Goal: Navigation & Orientation: Find specific page/section

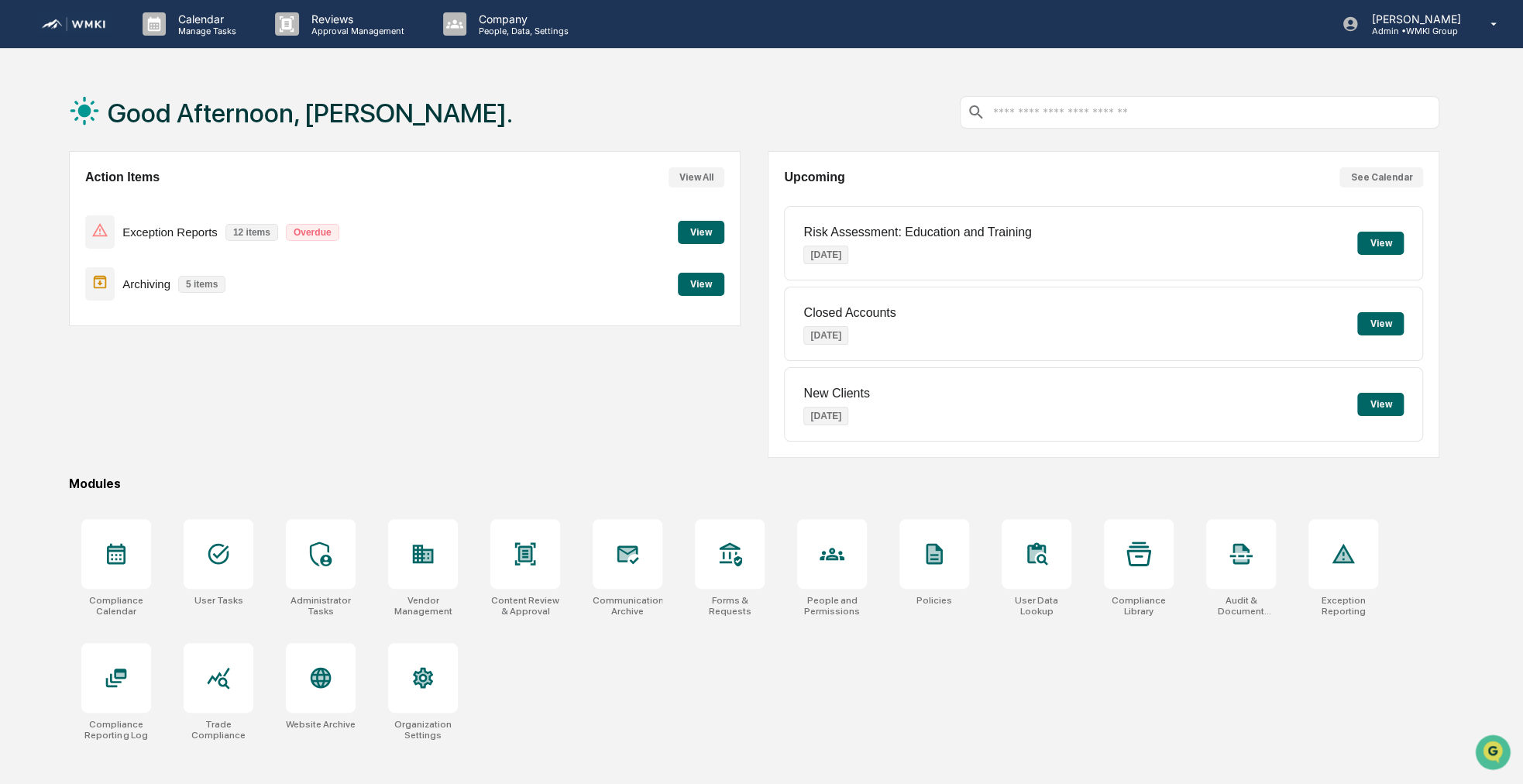
drag, startPoint x: 452, startPoint y: 402, endPoint x: 384, endPoint y: 402, distance: 68.0
click at [384, 402] on div "Action Items View All Exception Reports 12 items Overdue View Archiving 5 items…" at bounding box center [405, 305] width 672 height 307
click at [208, 46] on div "Calendar Manage Tasks" at bounding box center [195, 24] width 132 height 48
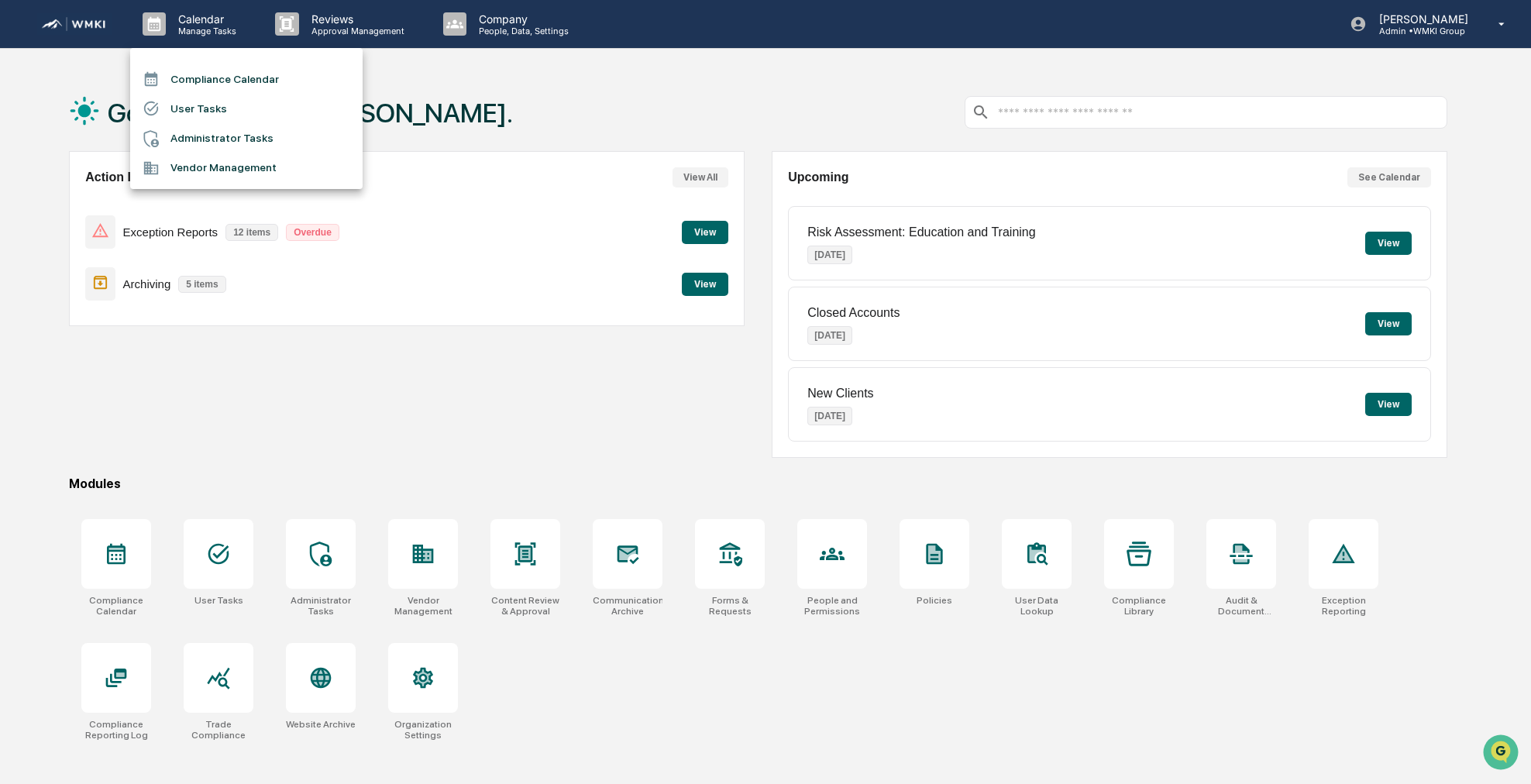
click at [222, 74] on li "Compliance Calendar" at bounding box center [246, 79] width 232 height 30
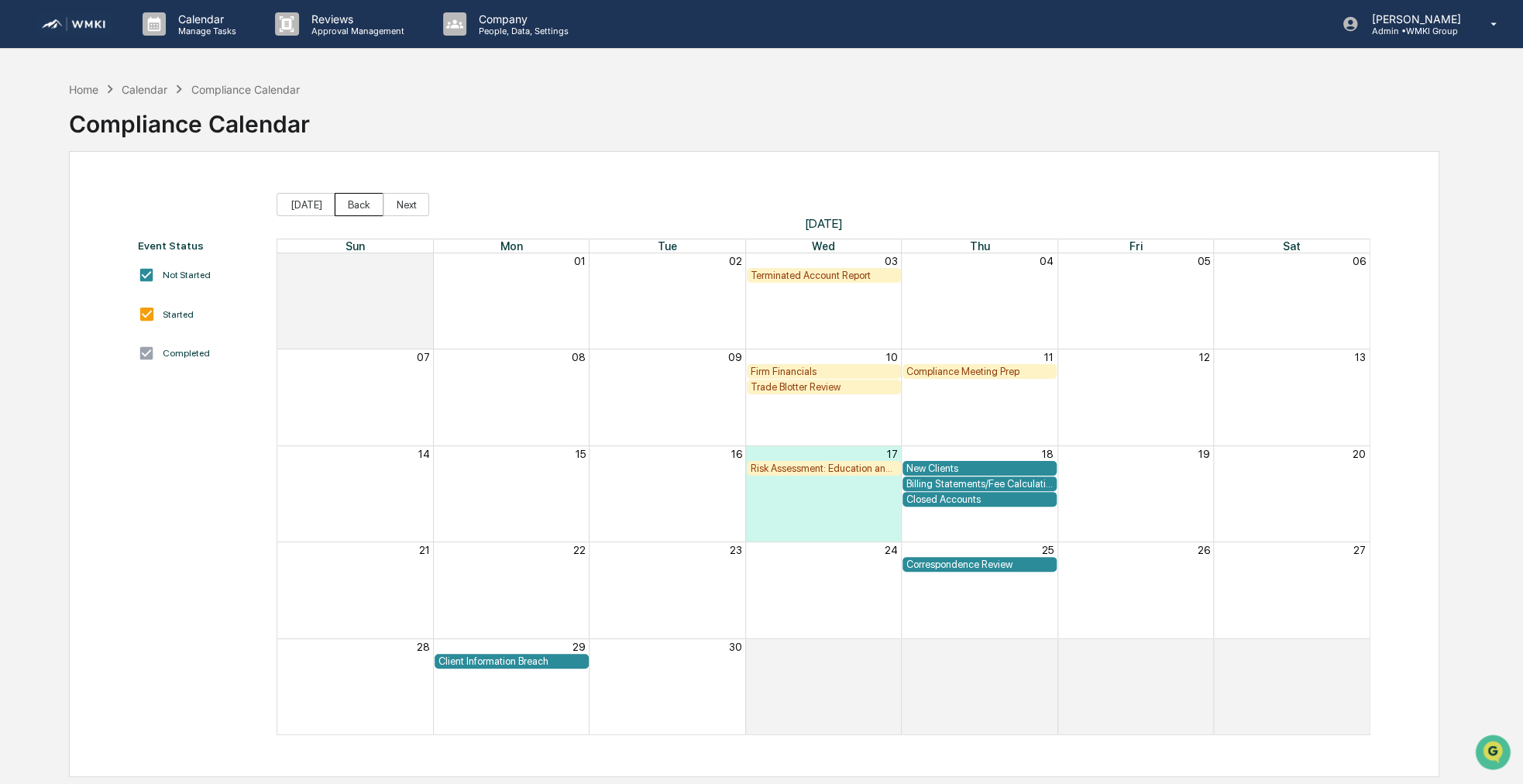
click at [356, 201] on button "Back" at bounding box center [359, 204] width 48 height 23
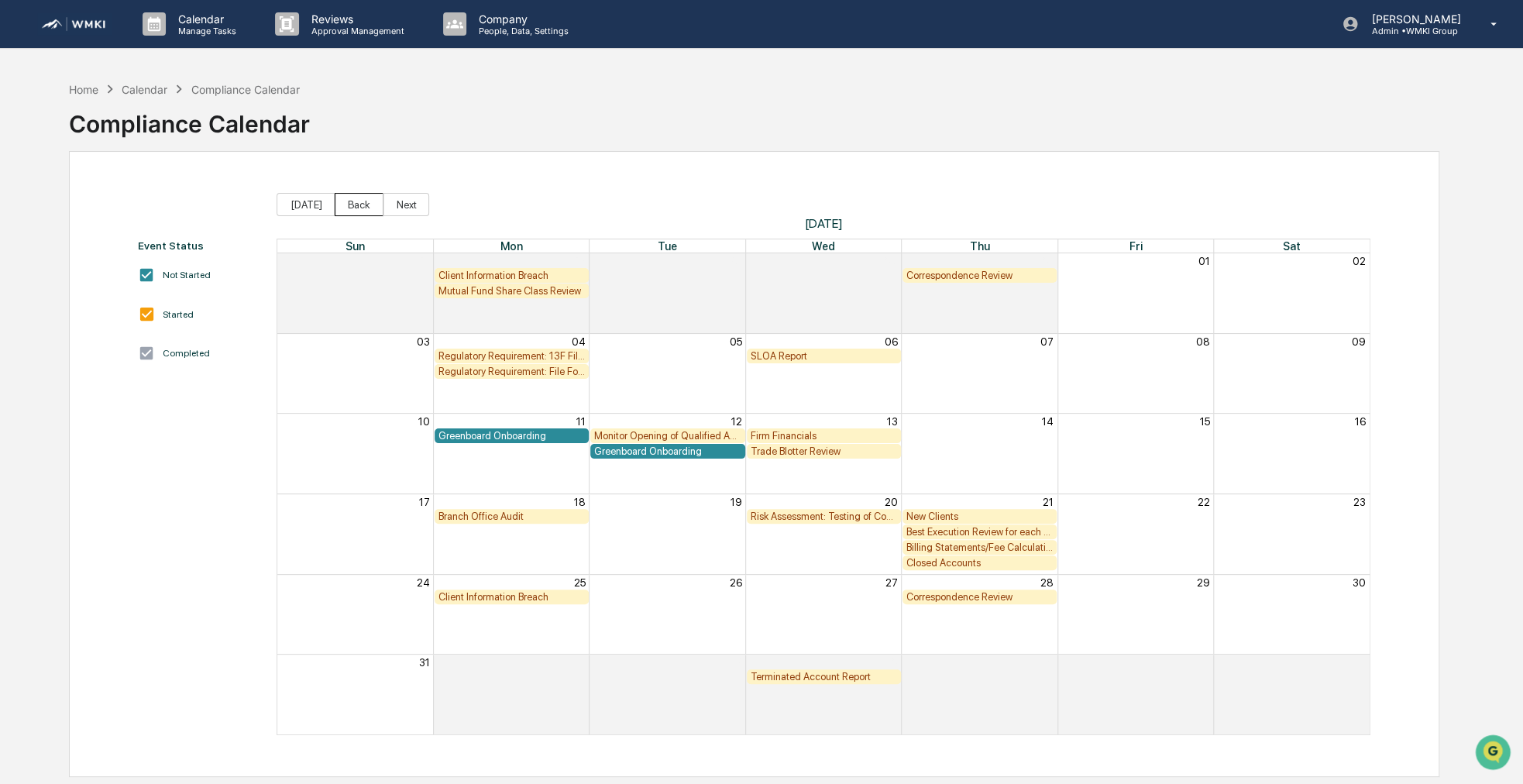
click at [356, 200] on button "Back" at bounding box center [359, 204] width 48 height 23
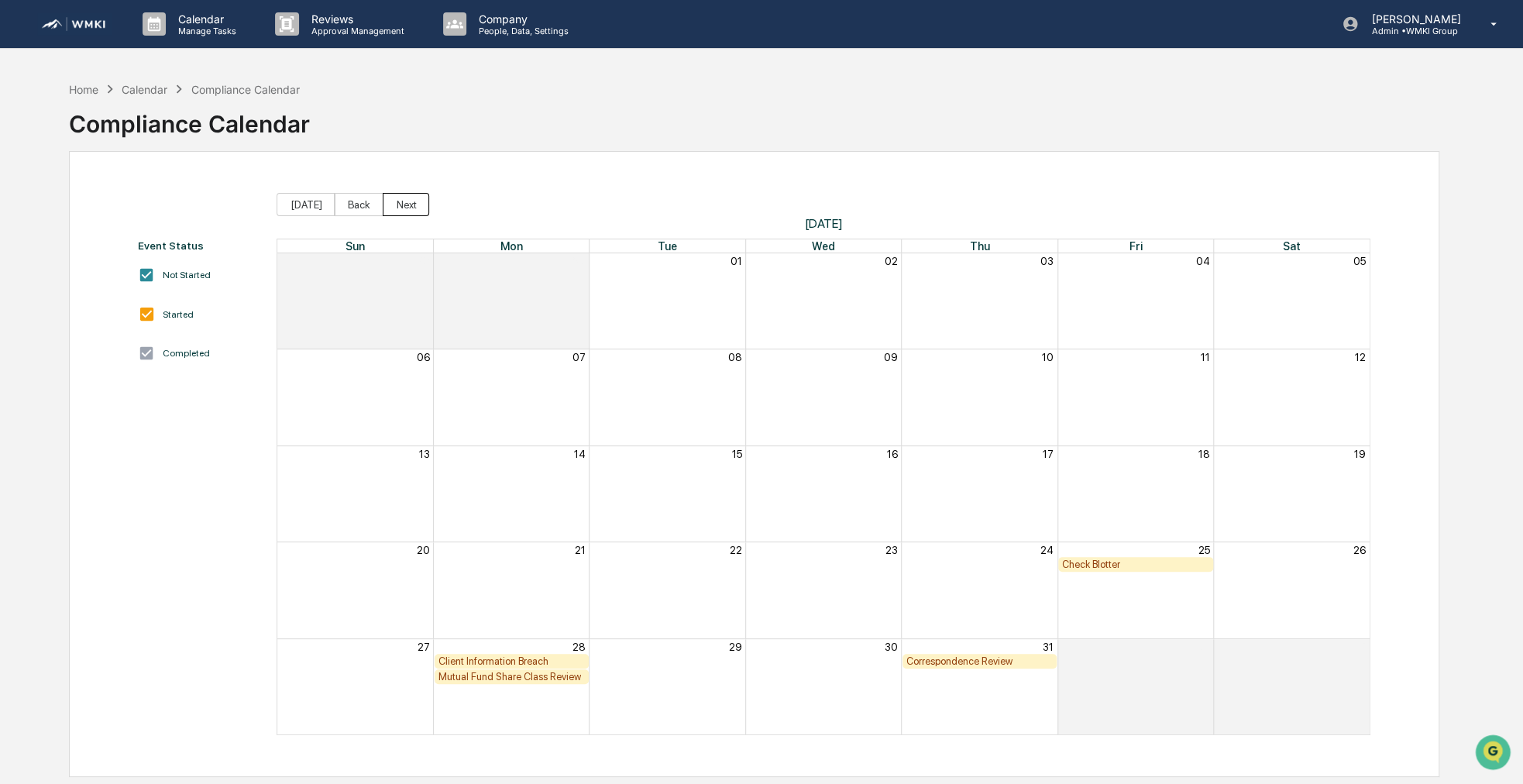
click at [390, 200] on button "Next" at bounding box center [406, 204] width 47 height 23
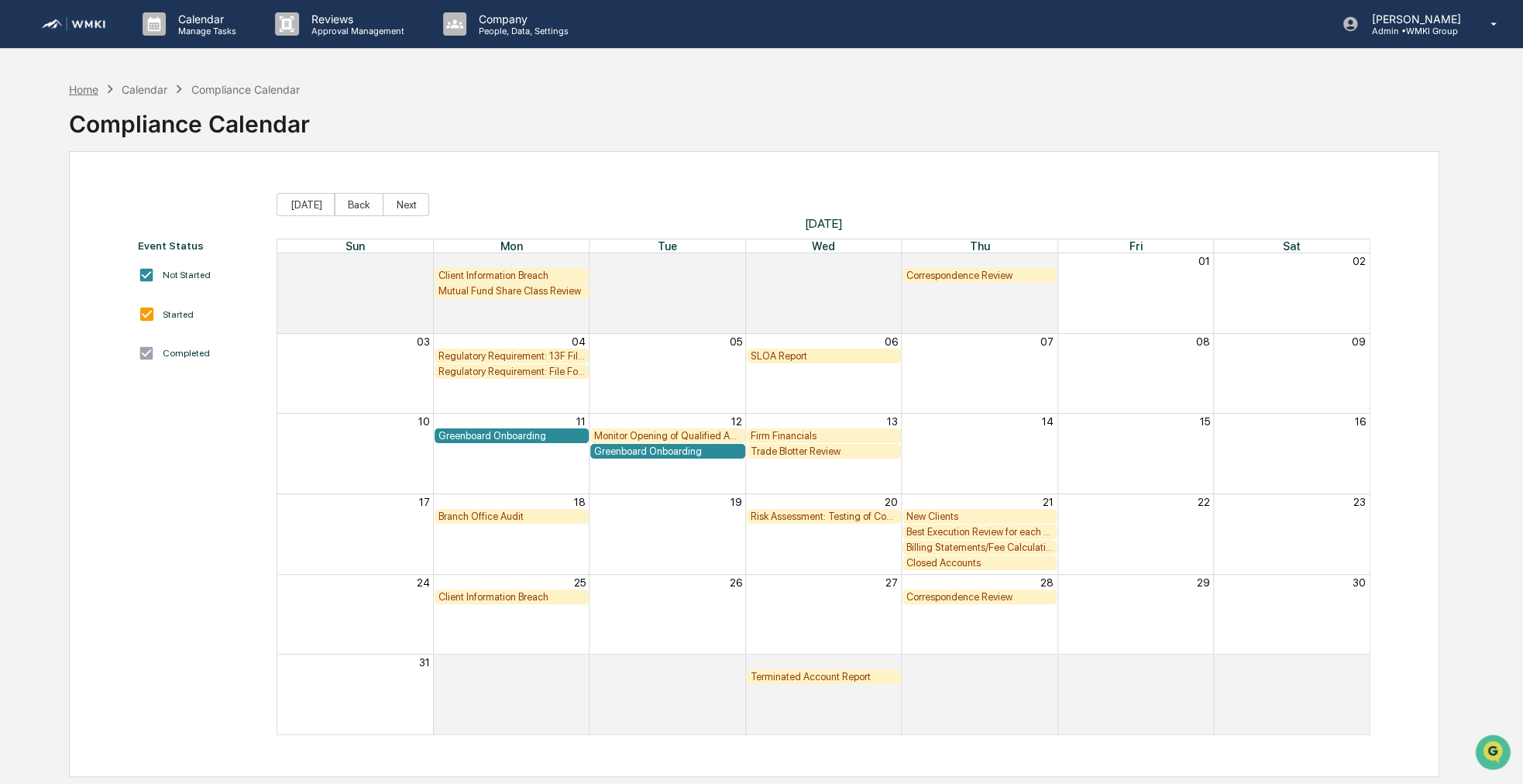
click at [84, 88] on div "Home" at bounding box center [84, 89] width 30 height 13
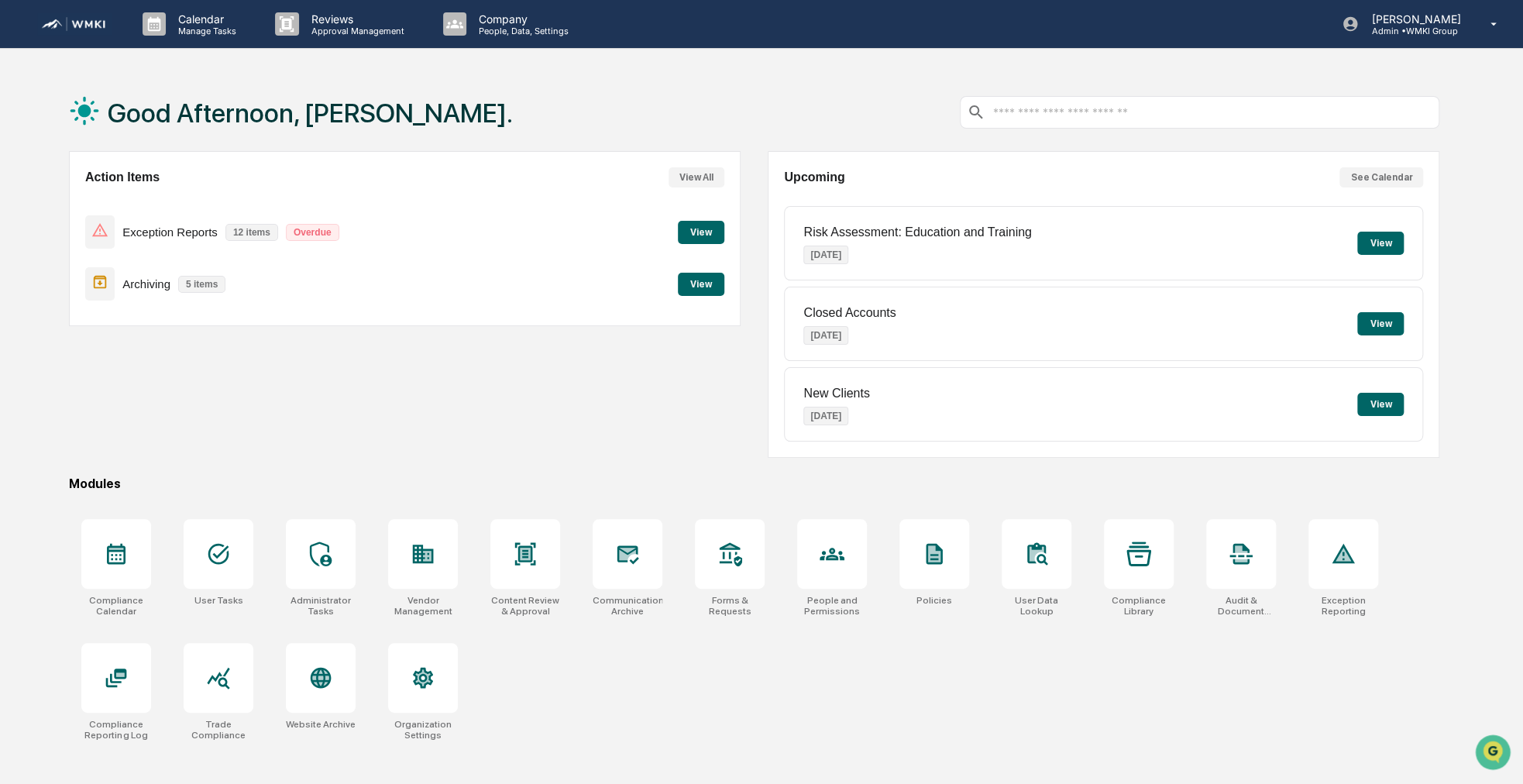
drag, startPoint x: 474, startPoint y: 377, endPoint x: 460, endPoint y: 378, distance: 14.0
click at [460, 378] on div "Action Items View All Exception Reports 12 items Overdue View Archiving 5 items…" at bounding box center [405, 305] width 672 height 307
click at [687, 233] on button "View" at bounding box center [700, 232] width 47 height 23
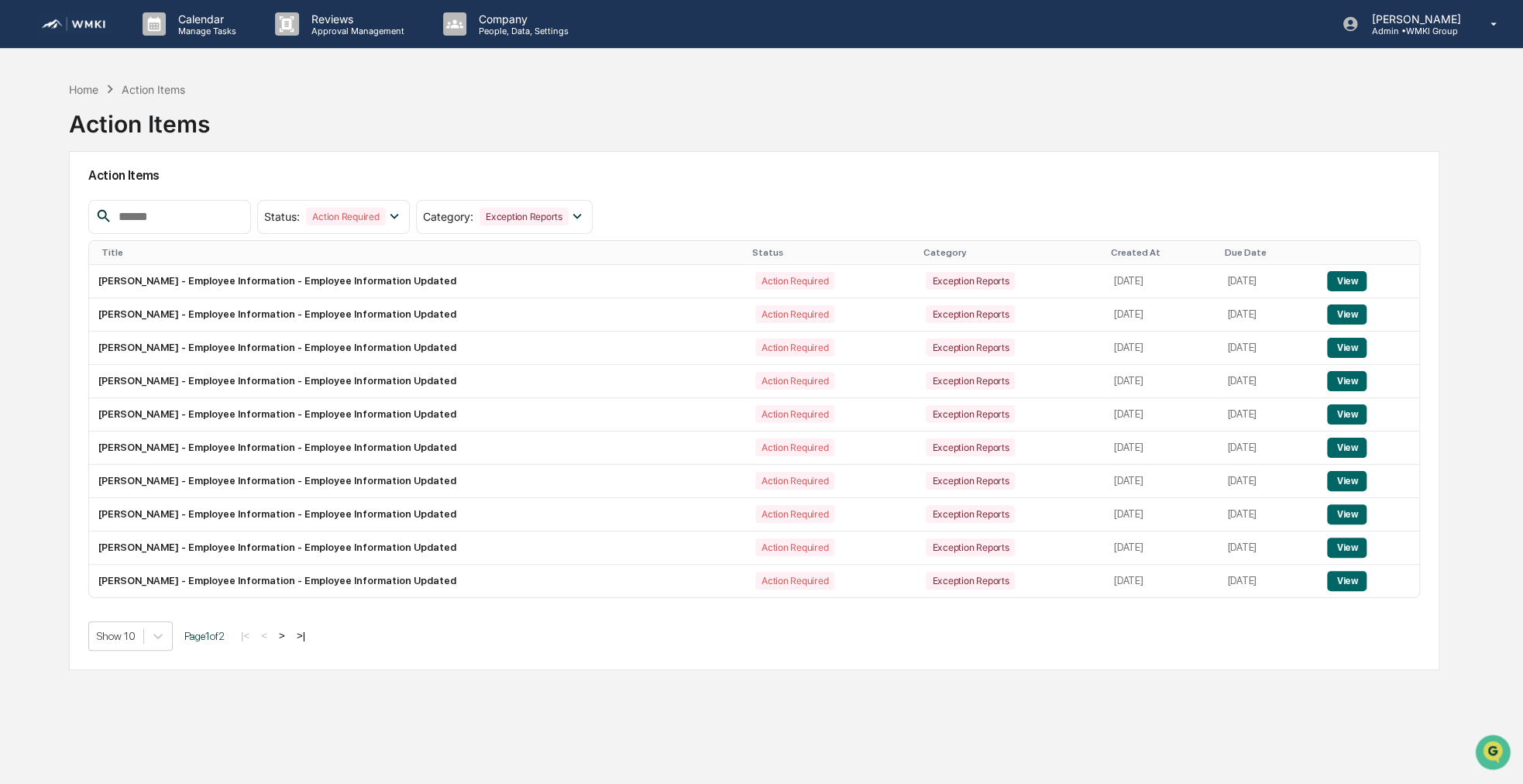
drag, startPoint x: 681, startPoint y: 637, endPoint x: 649, endPoint y: 636, distance: 32.0
click at [649, 636] on div "Show 10 Page 1 of 2 |< < > >|" at bounding box center [755, 636] width 1332 height 30
click at [80, 87] on div "Home" at bounding box center [84, 89] width 30 height 13
